Goal: Navigation & Orientation: Find specific page/section

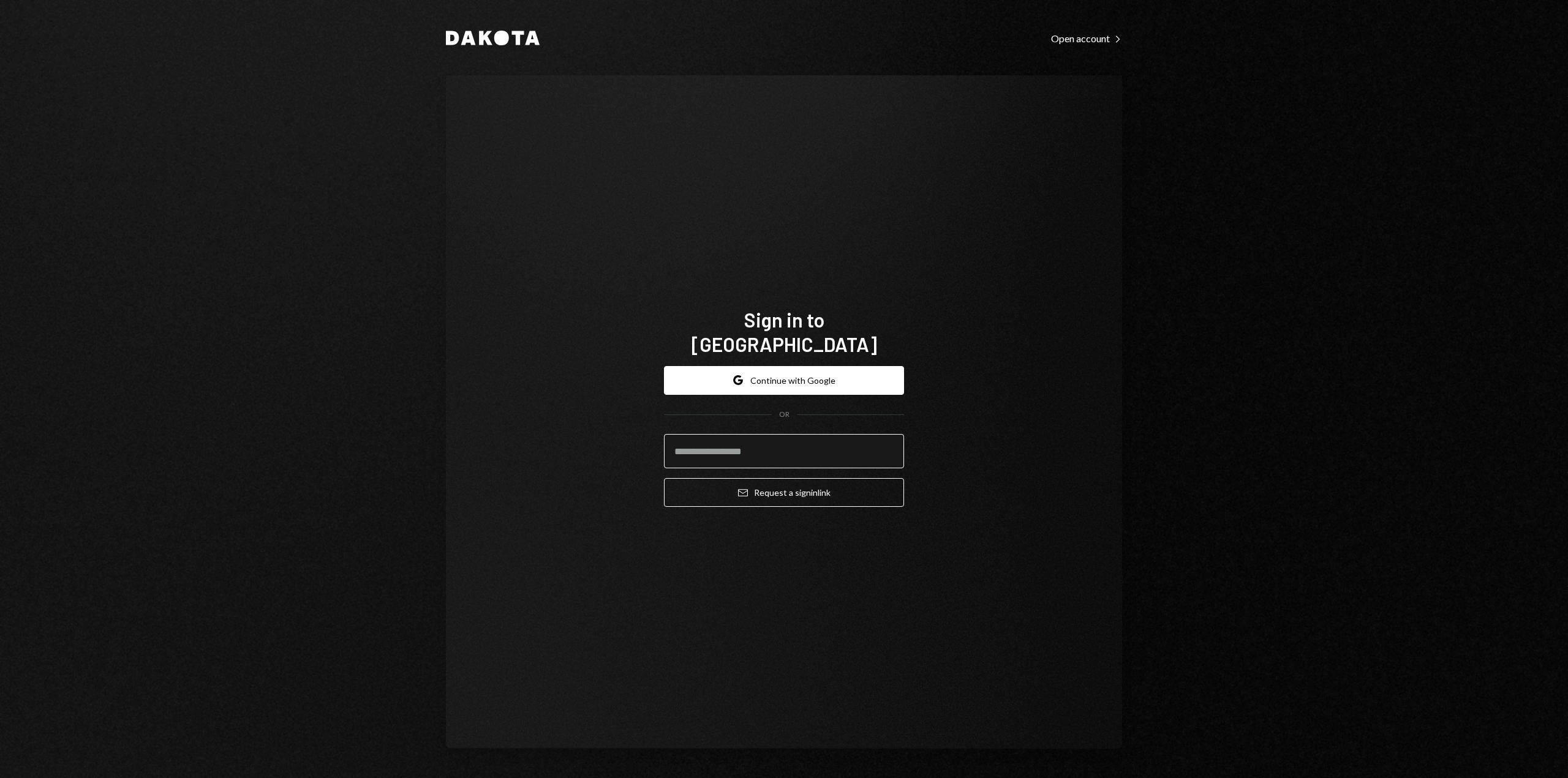
click at [773, 436] on input "email" at bounding box center [784, 451] width 240 height 34
type input "**********"
click at [796, 480] on button "Email Request a sign in link" at bounding box center [784, 492] width 240 height 29
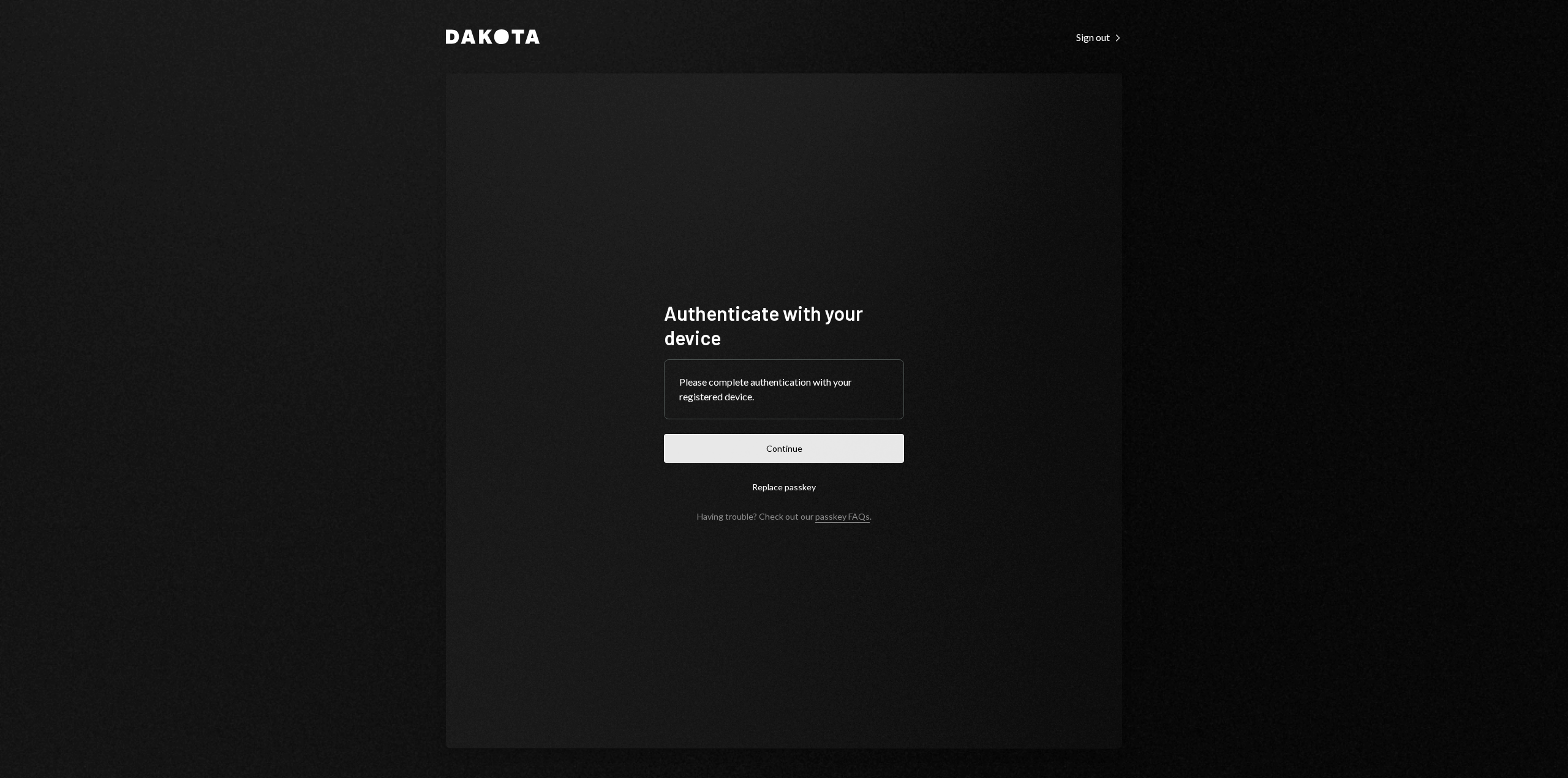
click at [842, 451] on button "Continue" at bounding box center [784, 448] width 240 height 29
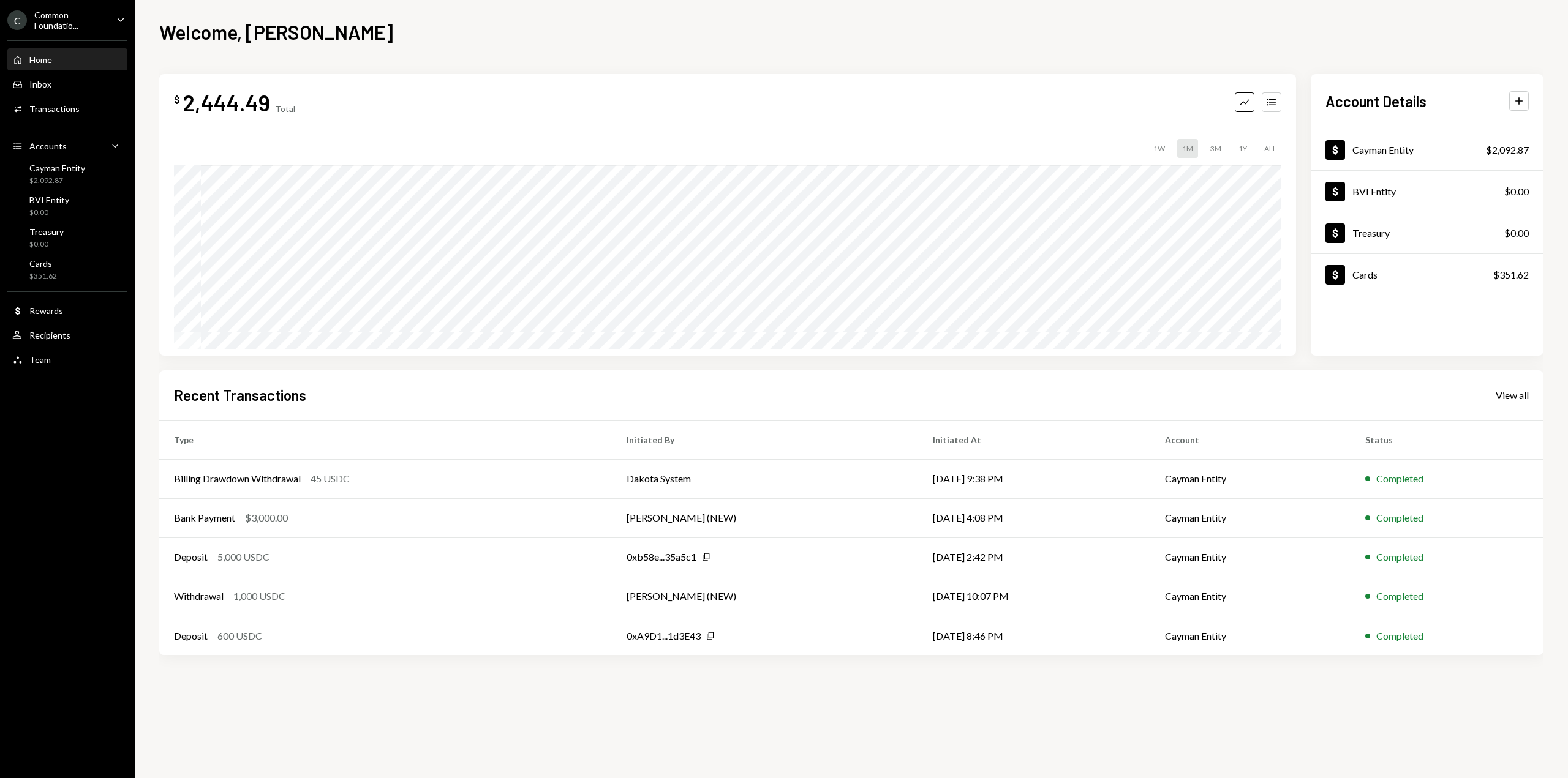
click at [83, 17] on div "Common Foundatio..." at bounding box center [70, 20] width 72 height 21
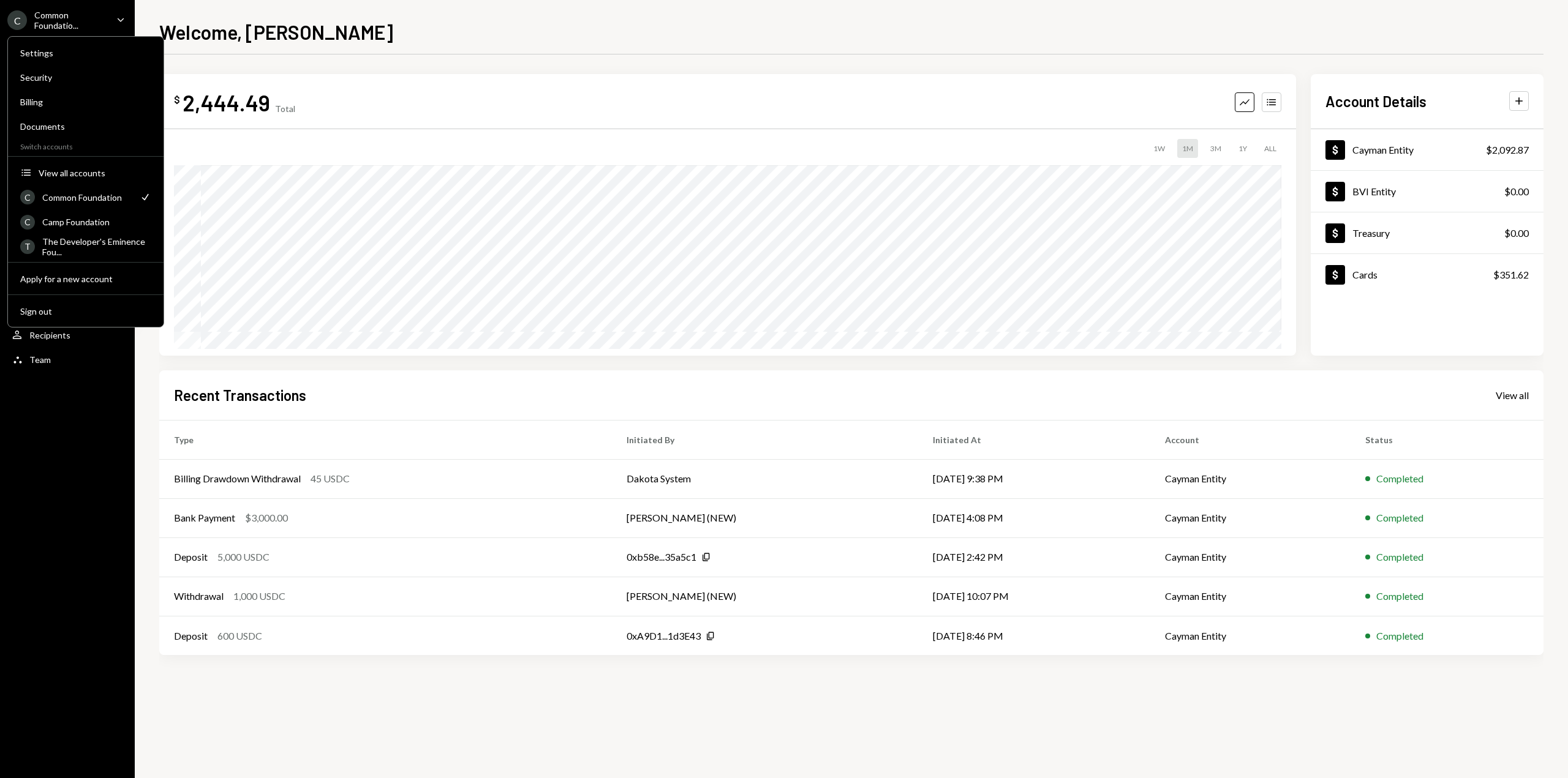
click at [275, 375] on div "Recent Transactions View all Type Initiated By Initiated At Account Status Bill…" at bounding box center [851, 513] width 1384 height 286
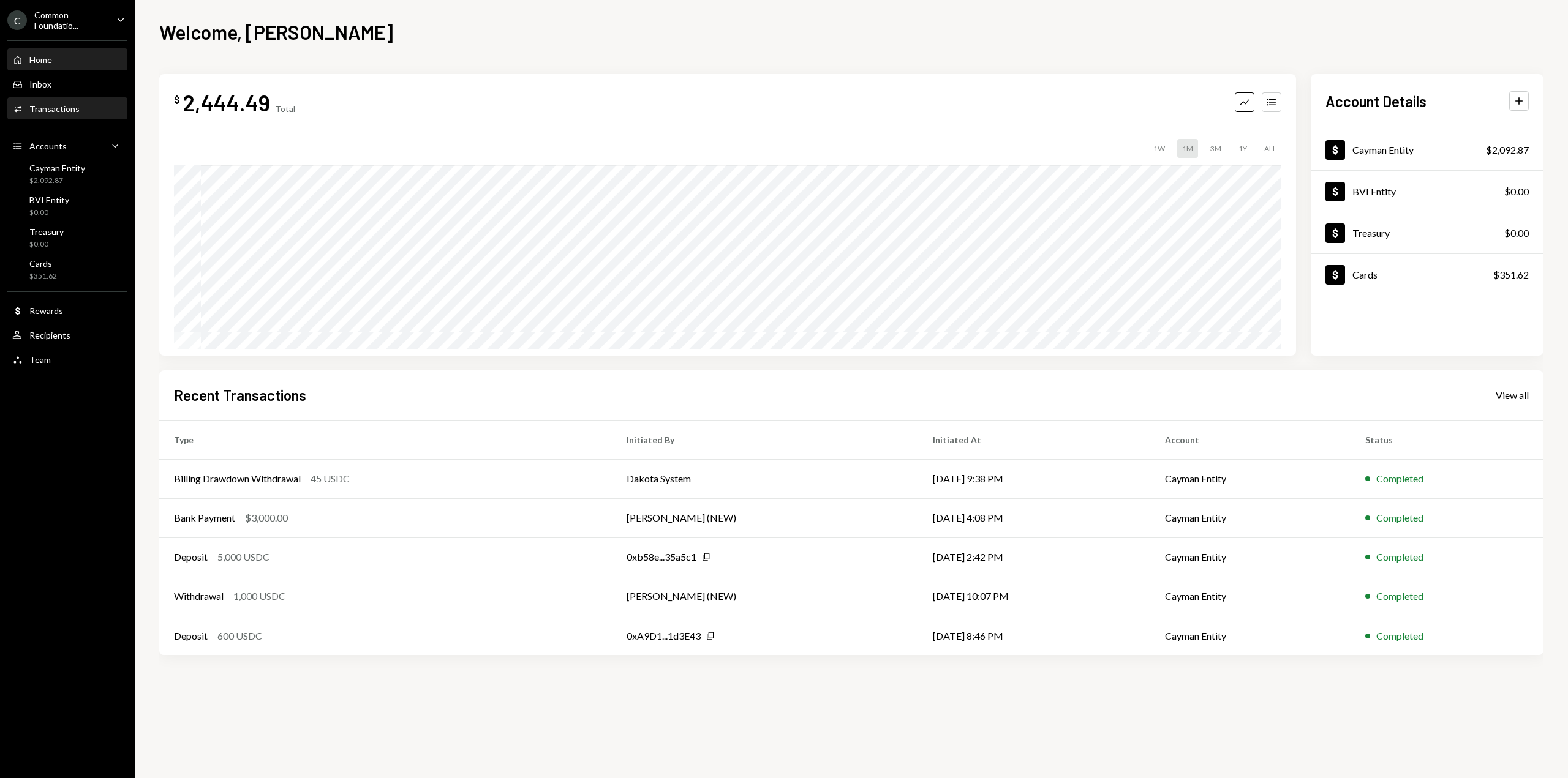
click at [72, 116] on div "Activities Transactions" at bounding box center [67, 108] width 110 height 21
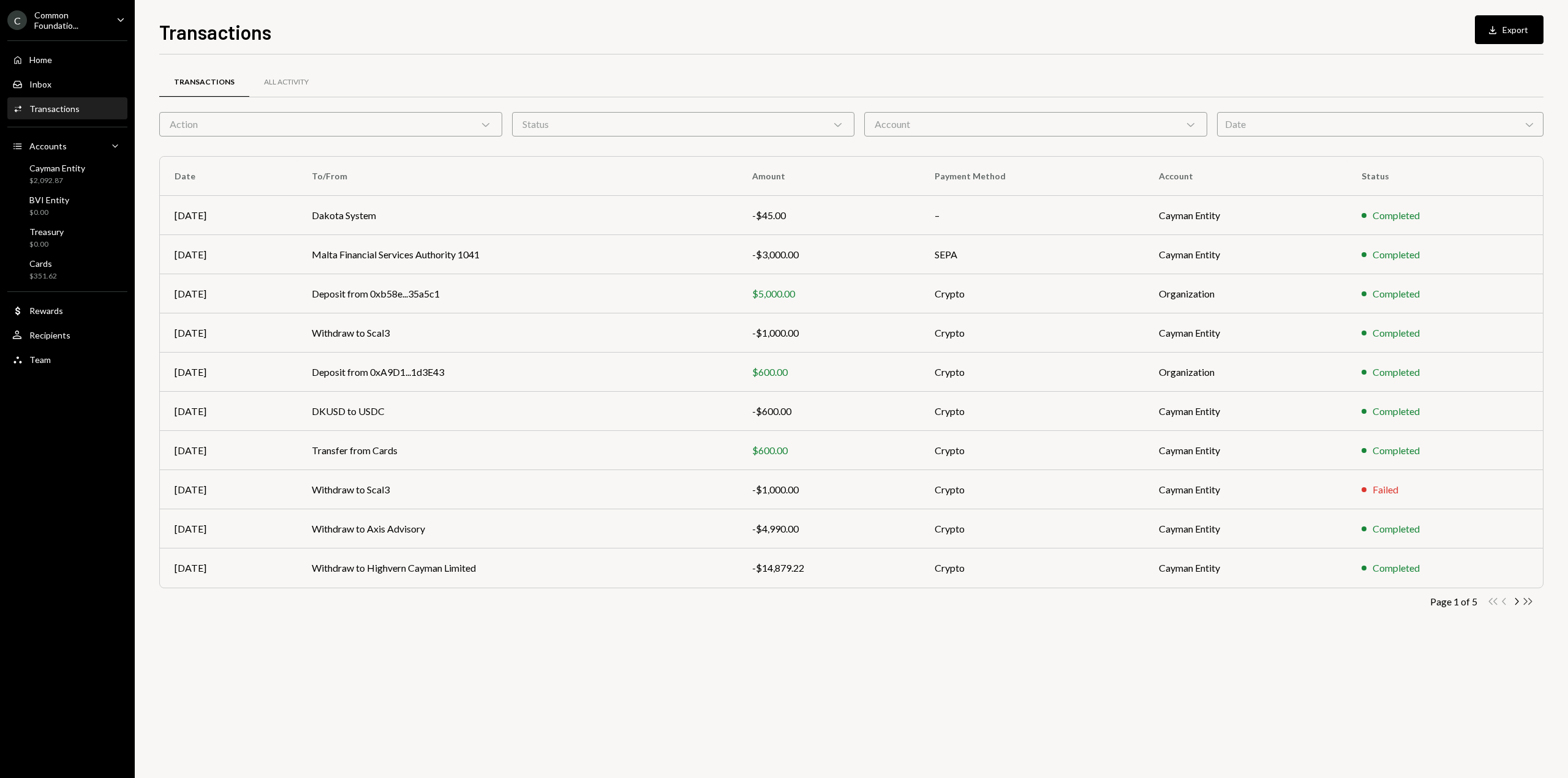
click at [1530, 601] on icon "Double Arrow Right" at bounding box center [1528, 602] width 12 height 12
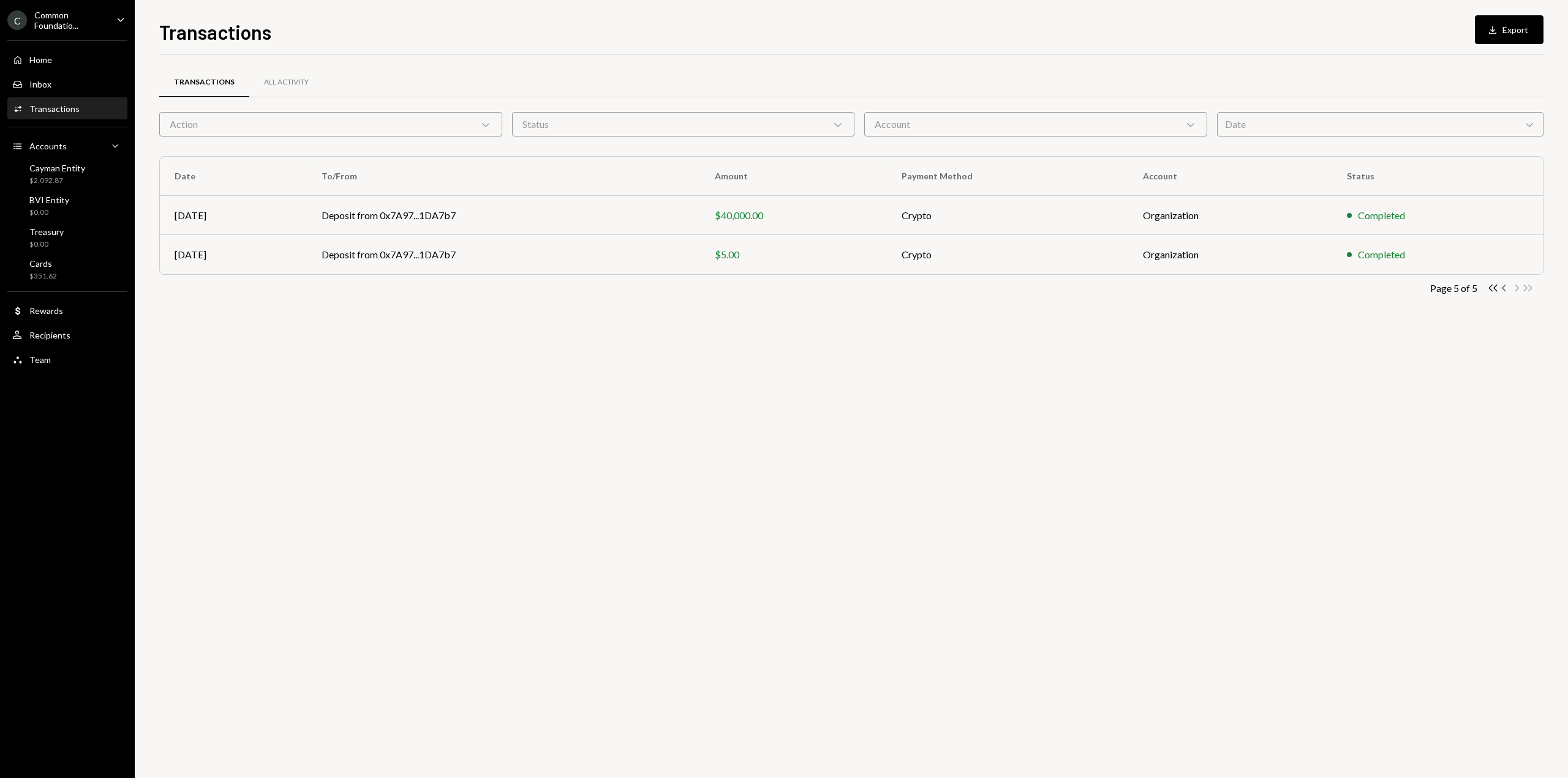
click at [1504, 288] on icon "button" at bounding box center [1504, 288] width 3 height 7
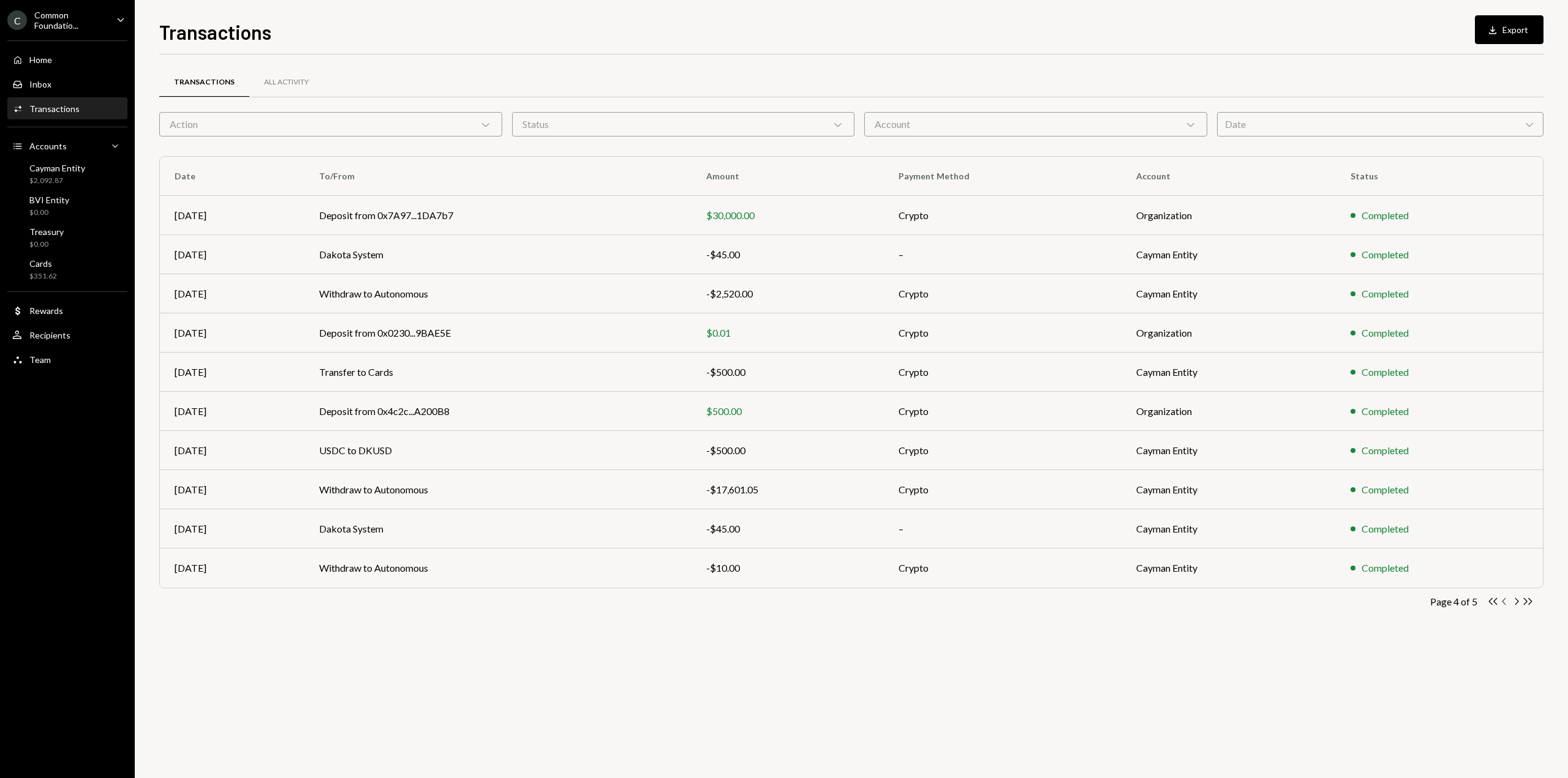
click at [1505, 601] on icon "Chevron Left" at bounding box center [1504, 602] width 12 height 12
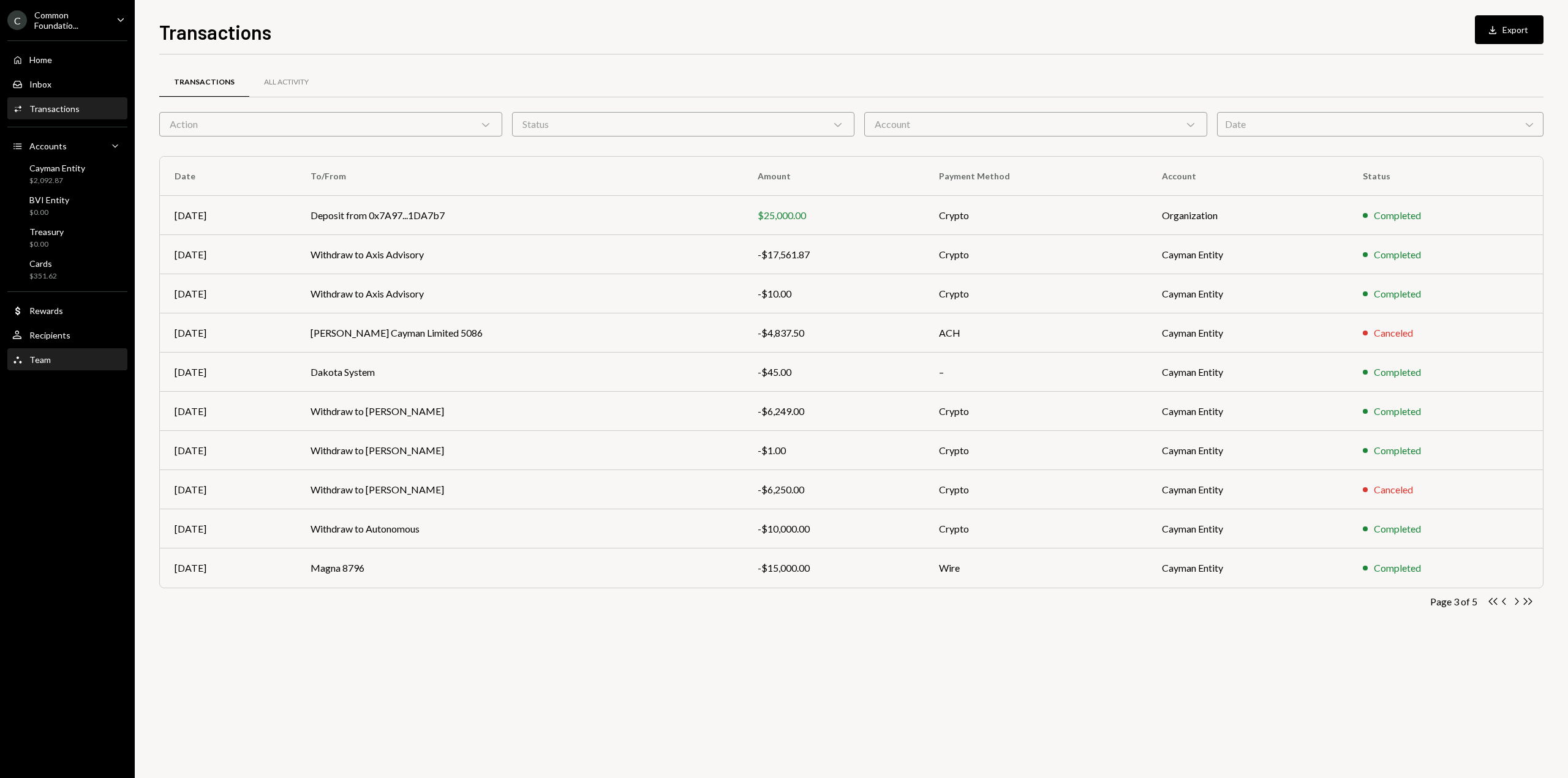
click at [69, 353] on div "Team Team" at bounding box center [67, 359] width 110 height 21
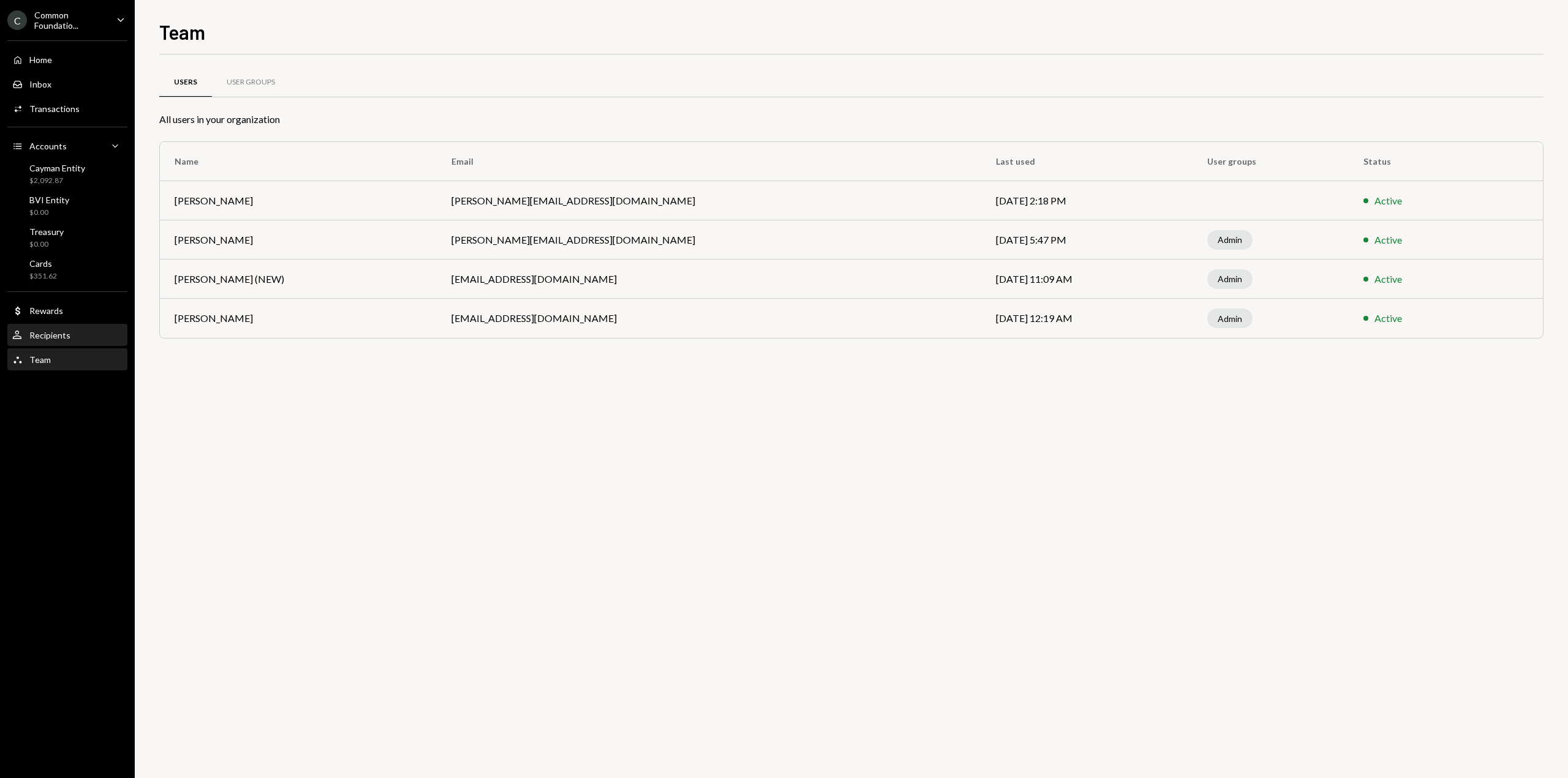
click at [85, 331] on div "User Recipients" at bounding box center [67, 335] width 110 height 11
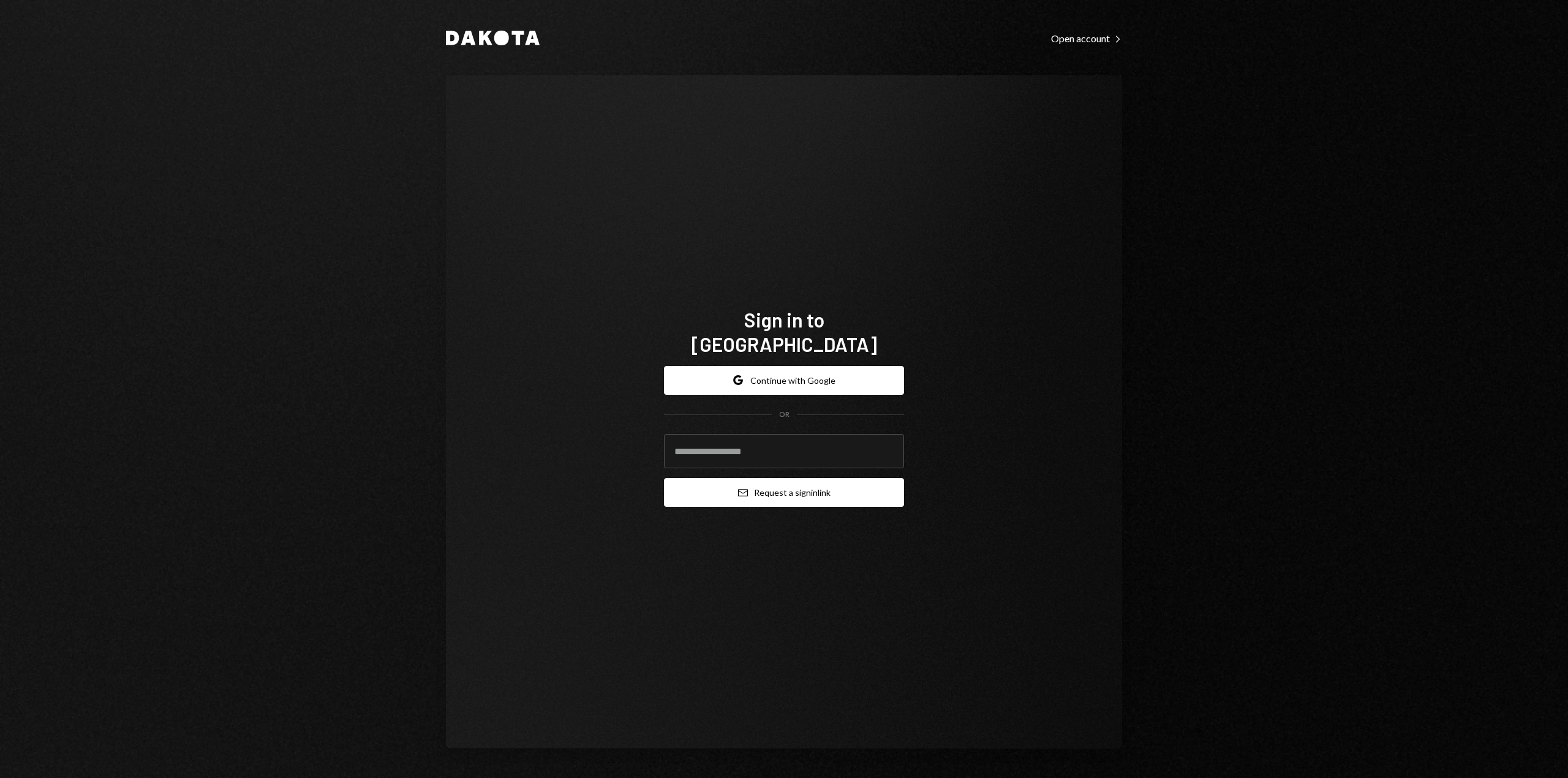
click at [809, 493] on button "Email Request a sign in link" at bounding box center [784, 492] width 240 height 29
